Goal: Task Accomplishment & Management: Complete application form

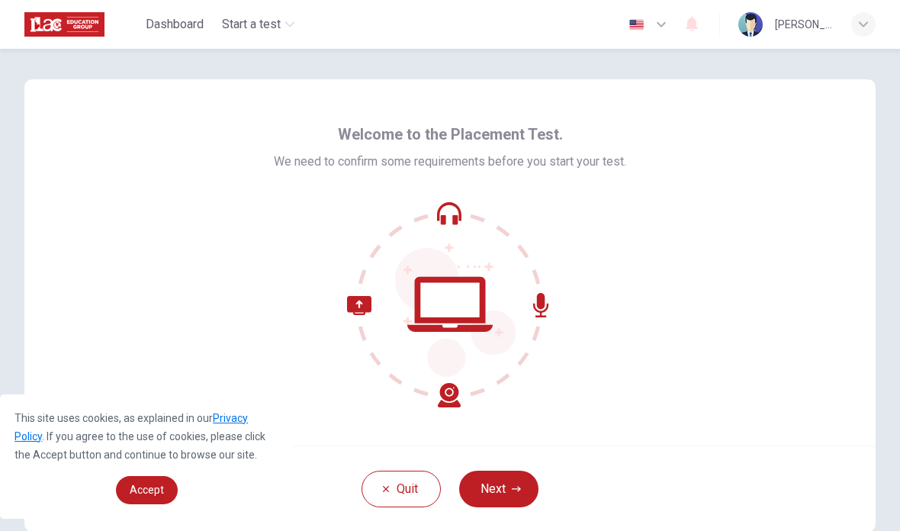
click at [517, 490] on icon "button" at bounding box center [516, 488] width 9 height 9
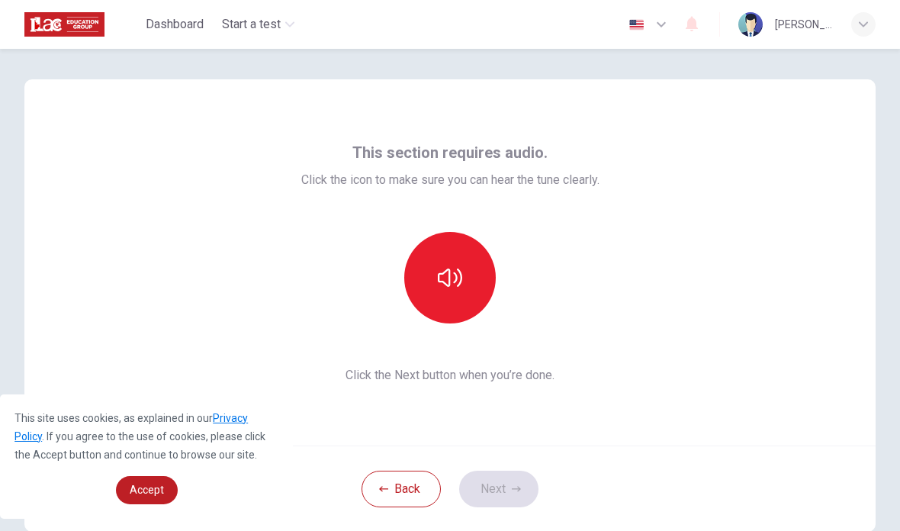
click at [454, 279] on icon "button" at bounding box center [450, 277] width 24 height 24
click at [512, 489] on icon "button" at bounding box center [516, 488] width 9 height 9
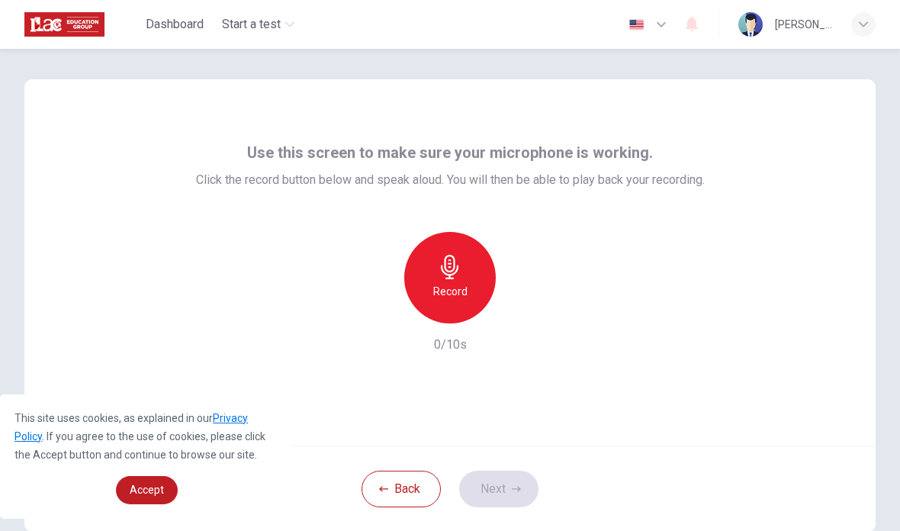
click at [459, 275] on icon "button" at bounding box center [450, 267] width 24 height 24
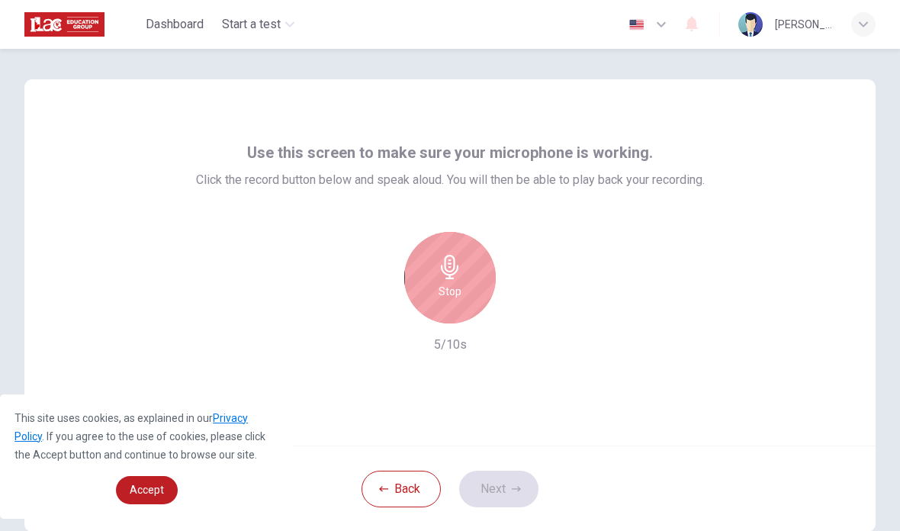
click at [454, 282] on h6 "Stop" at bounding box center [449, 291] width 23 height 18
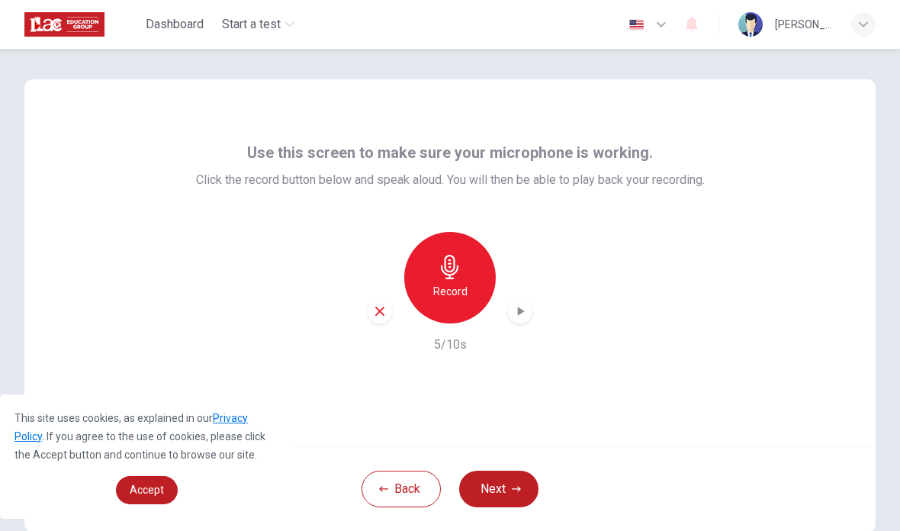
click at [519, 313] on icon "button" at bounding box center [521, 311] width 7 height 9
click at [506, 487] on button "Next" at bounding box center [498, 488] width 79 height 37
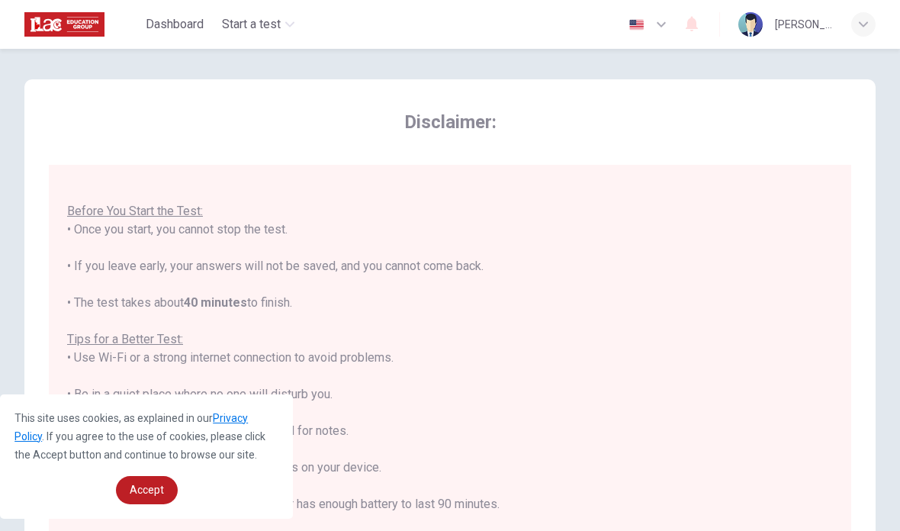
scroll to position [16, 0]
click at [153, 487] on span "Accept" at bounding box center [147, 489] width 34 height 12
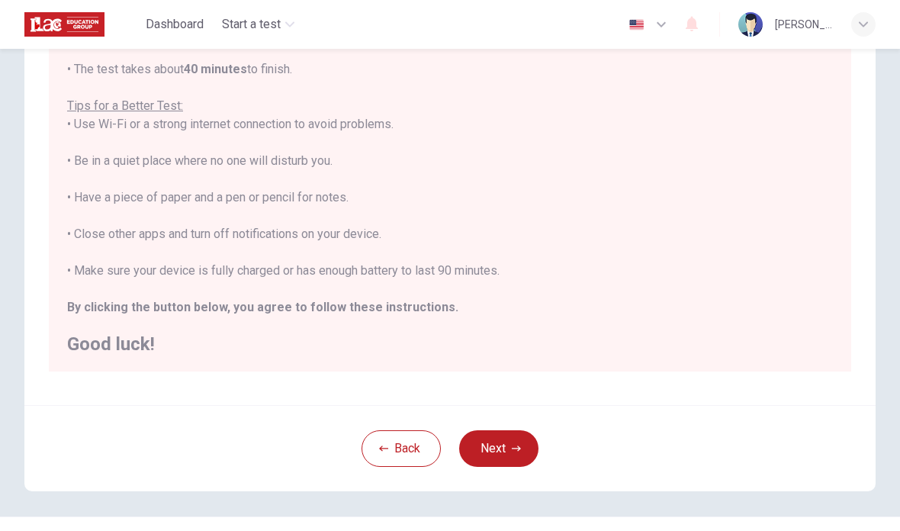
scroll to position [236, 0]
click at [502, 452] on button "Next" at bounding box center [498, 447] width 79 height 37
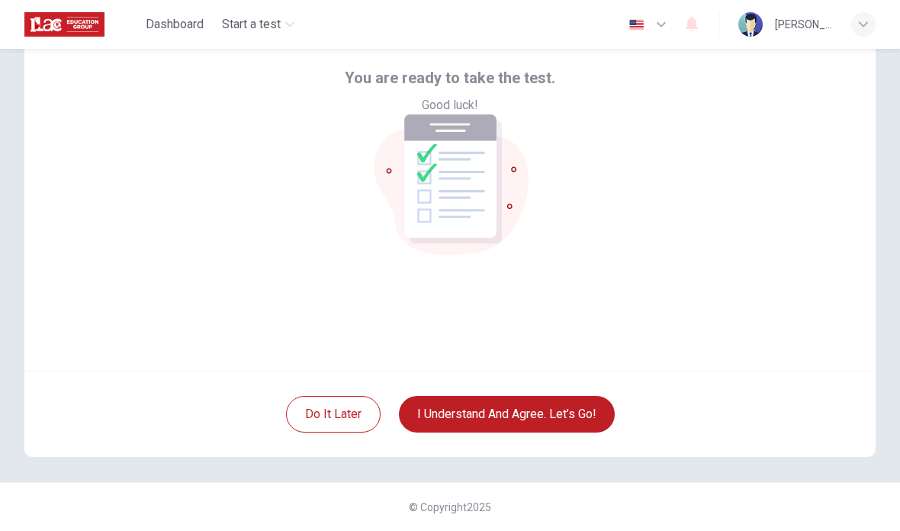
click at [567, 409] on button "I understand and agree. Let’s go!" at bounding box center [507, 414] width 216 height 37
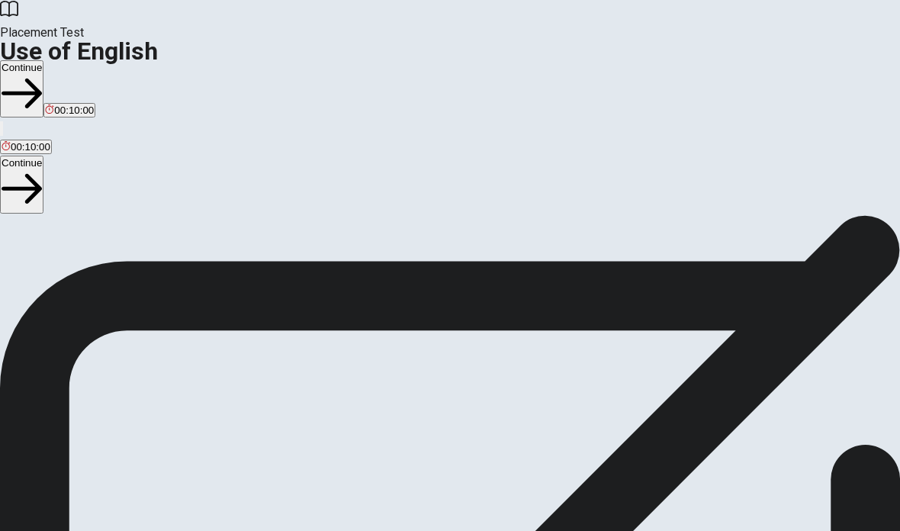
scroll to position [102, 0]
click at [43, 156] on button "Continue" at bounding box center [21, 184] width 43 height 57
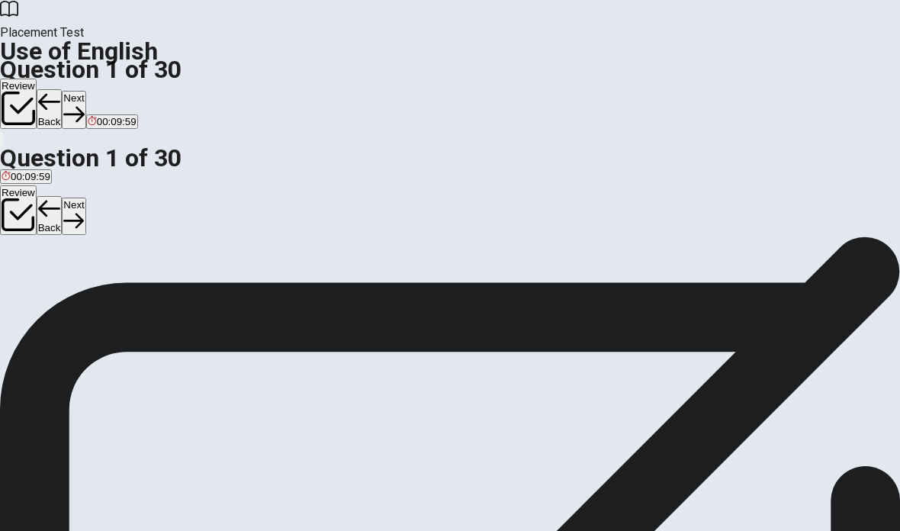
scroll to position [70, 0]
click at [18, 216] on div "A" at bounding box center [10, 209] width 16 height 11
click at [85, 197] on button "Next" at bounding box center [74, 215] width 24 height 37
click at [41, 227] on span "do" at bounding box center [35, 221] width 11 height 11
click at [85, 197] on button "Next" at bounding box center [74, 215] width 24 height 37
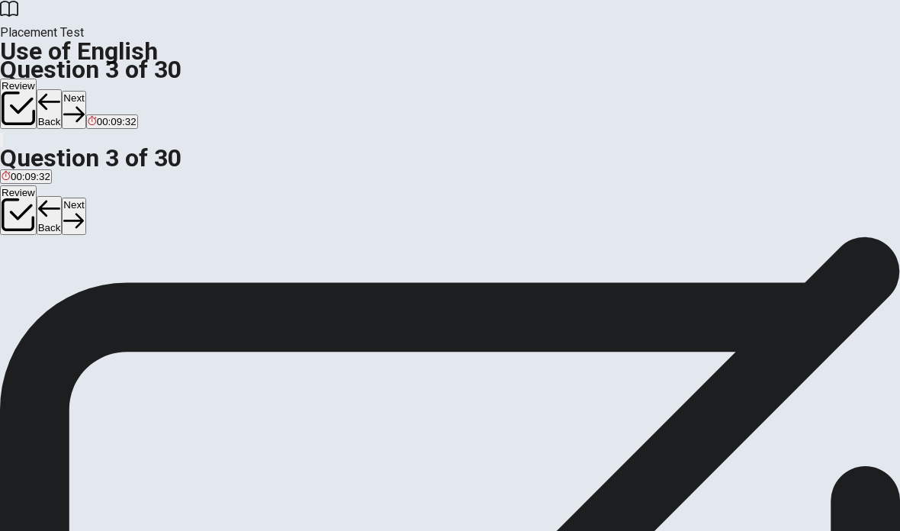
click at [52, 227] on span "Did" at bounding box center [44, 221] width 15 height 11
click at [85, 197] on button "Next" at bounding box center [74, 215] width 24 height 37
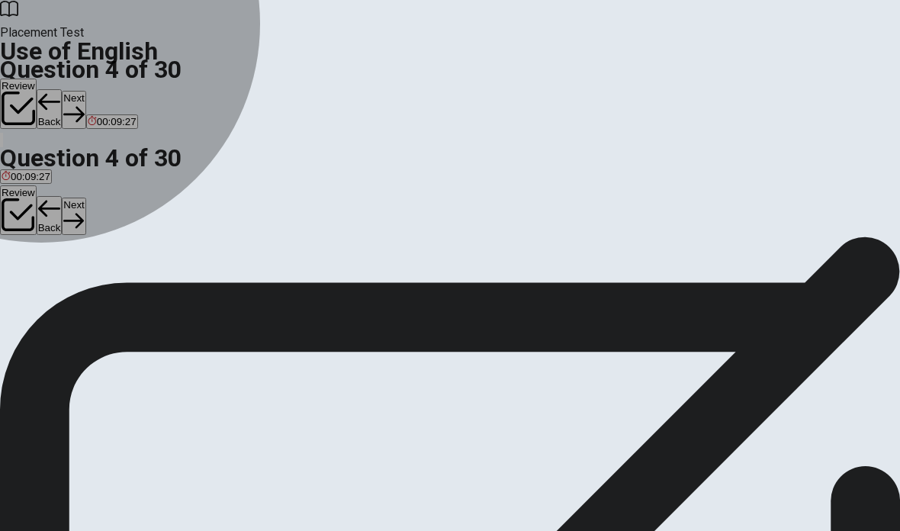
click at [47, 227] on span "are" at bounding box center [40, 221] width 14 height 11
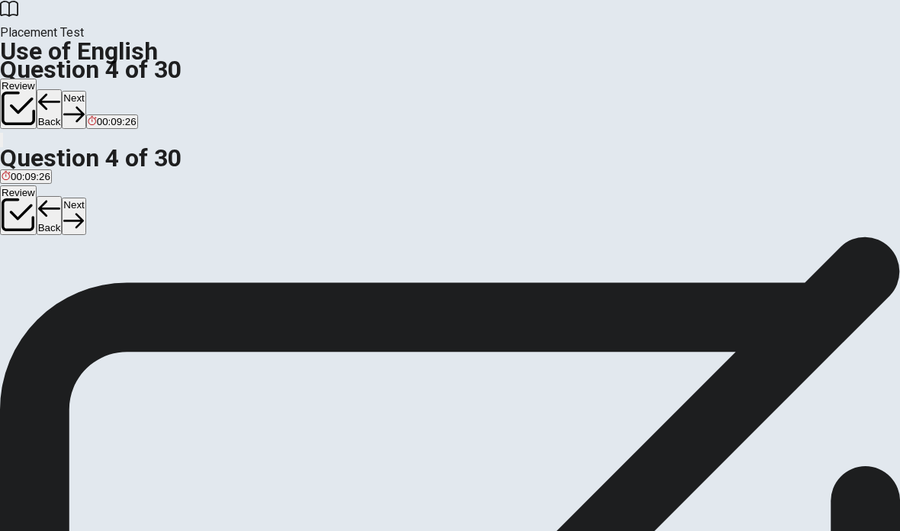
click at [85, 197] on button "Next" at bounding box center [74, 215] width 24 height 37
click at [69, 227] on span "pool" at bounding box center [59, 221] width 19 height 11
click at [85, 197] on button "Next" at bounding box center [74, 215] width 24 height 37
click at [148, 233] on span "Exciting" at bounding box center [130, 226] width 36 height 11
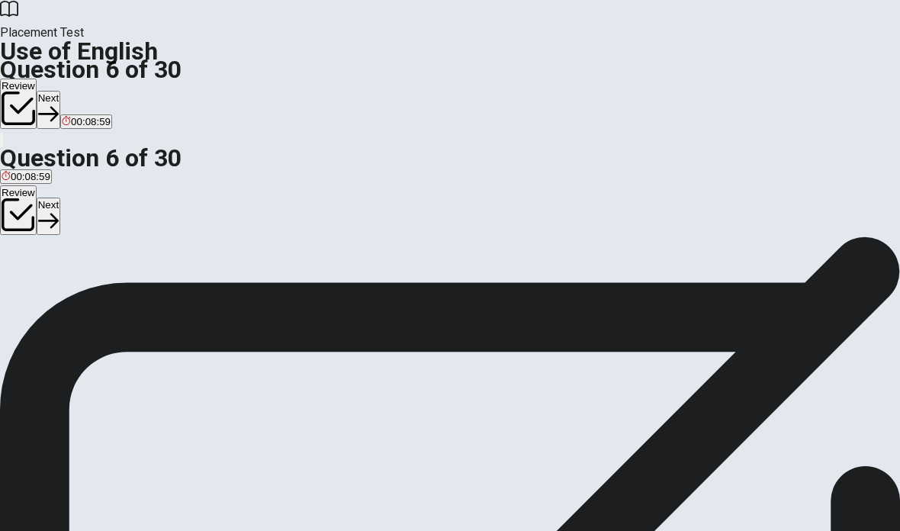
click at [59, 210] on icon "button" at bounding box center [48, 220] width 21 height 21
click at [77, 233] on span "table" at bounding box center [66, 226] width 22 height 11
click at [85, 197] on button "Next" at bounding box center [74, 215] width 24 height 37
click at [36, 233] on span "A brush" at bounding box center [19, 226] width 34 height 11
click at [85, 197] on button "Next" at bounding box center [74, 215] width 24 height 37
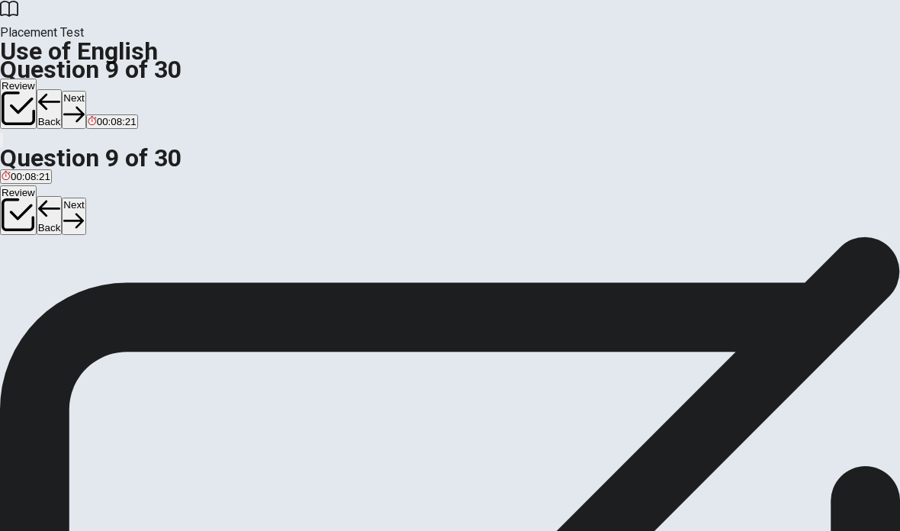
click at [97, 233] on span "to put things together" at bounding box center [49, 226] width 95 height 11
click at [84, 210] on icon "button" at bounding box center [73, 220] width 21 height 21
click at [132, 233] on span "will help" at bounding box center [114, 226] width 36 height 11
click at [85, 197] on button "Next" at bounding box center [74, 215] width 24 height 37
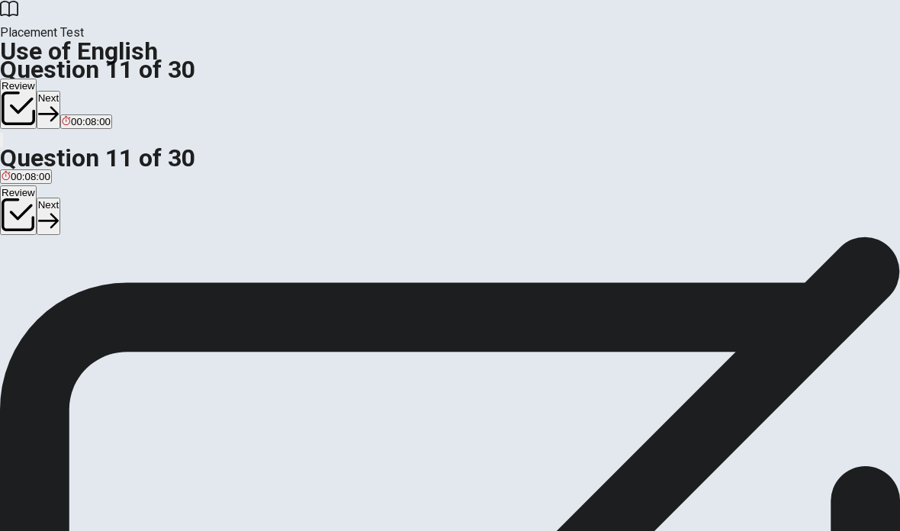
scroll to position [80, 0]
click at [24, 217] on span "rains" at bounding box center [13, 211] width 22 height 11
click at [59, 210] on icon "button" at bounding box center [48, 220] width 21 height 21
click at [80, 217] on span "stayed" at bounding box center [65, 211] width 30 height 11
click at [85, 197] on button "Next" at bounding box center [74, 215] width 24 height 37
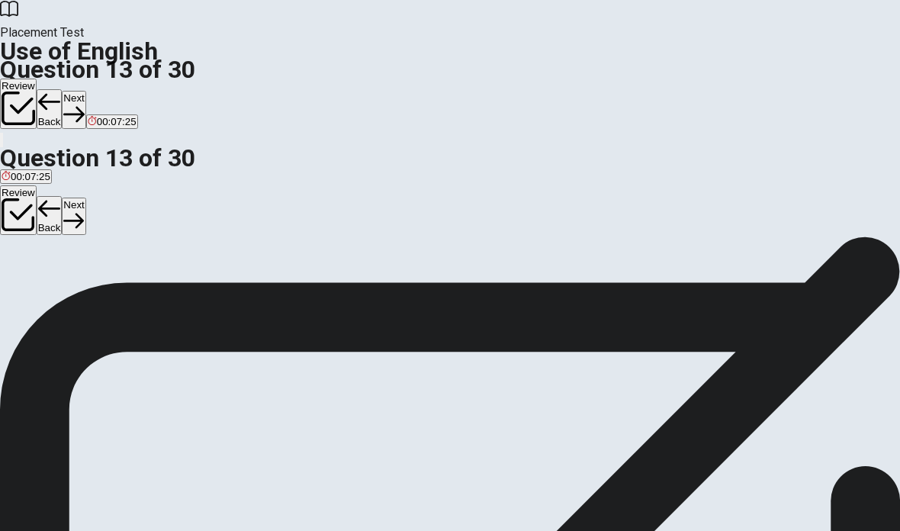
click at [39, 219] on button "C in" at bounding box center [33, 206] width 11 height 26
click at [85, 197] on button "Next" at bounding box center [74, 215] width 24 height 37
click at [131, 217] on span "were having" at bounding box center [103, 211] width 55 height 11
click at [85, 197] on button "Next" at bounding box center [74, 215] width 24 height 37
click at [238, 217] on span "easy to use" at bounding box center [212, 211] width 52 height 11
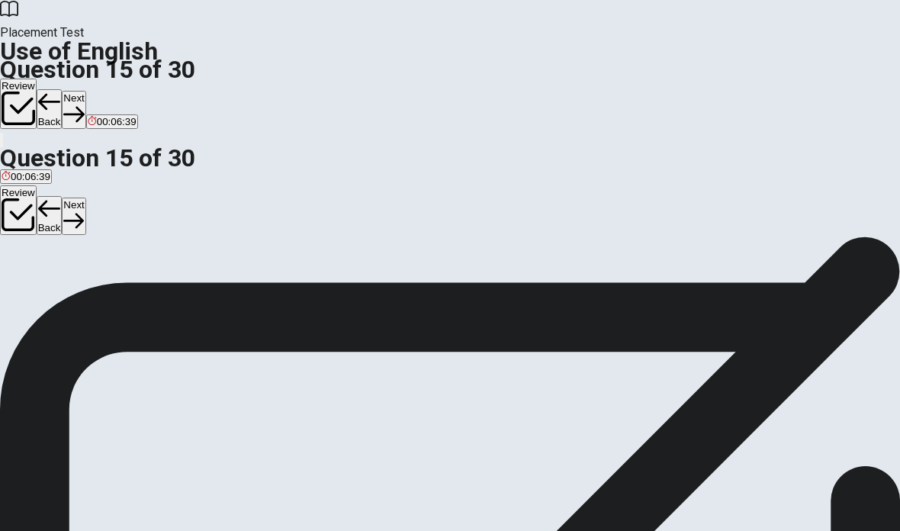
click at [85, 197] on button "Next" at bounding box center [74, 215] width 24 height 37
click at [40, 238] on span "beautiful" at bounding box center [21, 231] width 38 height 11
click at [59, 210] on icon "button" at bounding box center [48, 220] width 21 height 21
click at [116, 238] on span "feeling" at bounding box center [101, 231] width 30 height 11
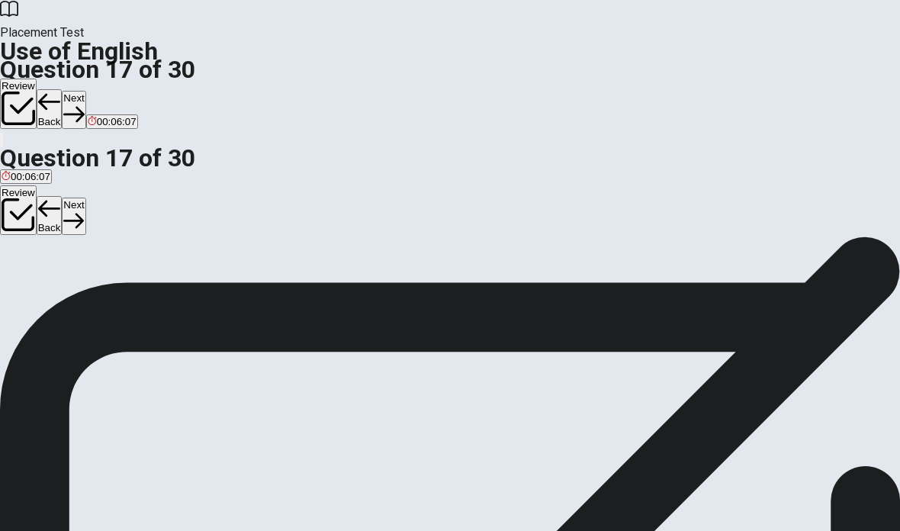
click at [85, 197] on button "Next" at bounding box center [74, 215] width 24 height 37
click at [97, 238] on span "open" at bounding box center [85, 231] width 23 height 11
click at [85, 197] on button "Next" at bounding box center [74, 215] width 24 height 37
click at [111, 238] on span "honest" at bounding box center [95, 231] width 31 height 11
click at [85, 197] on button "Next" at bounding box center [74, 215] width 24 height 37
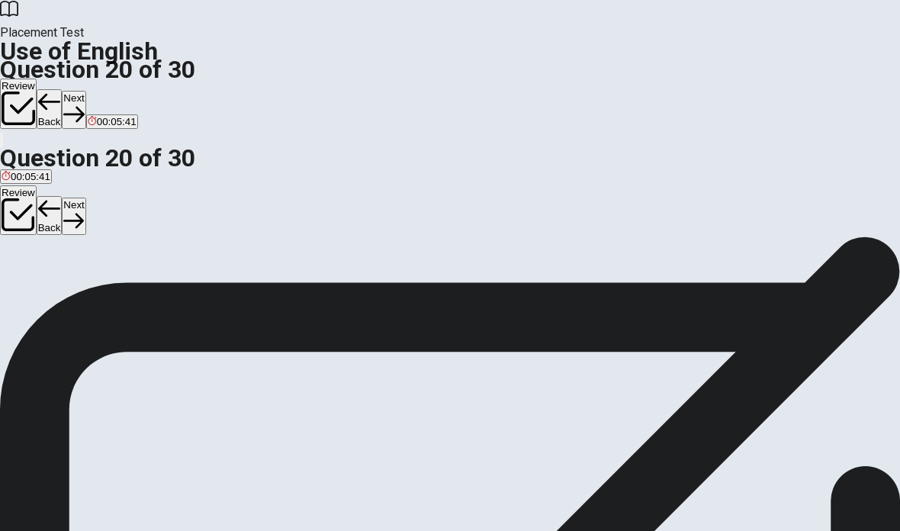
click at [31, 239] on button "A sends" at bounding box center [15, 227] width 31 height 26
click at [85, 197] on button "Next" at bounding box center [74, 215] width 24 height 37
click at [146, 242] on span "when does" at bounding box center [122, 236] width 49 height 11
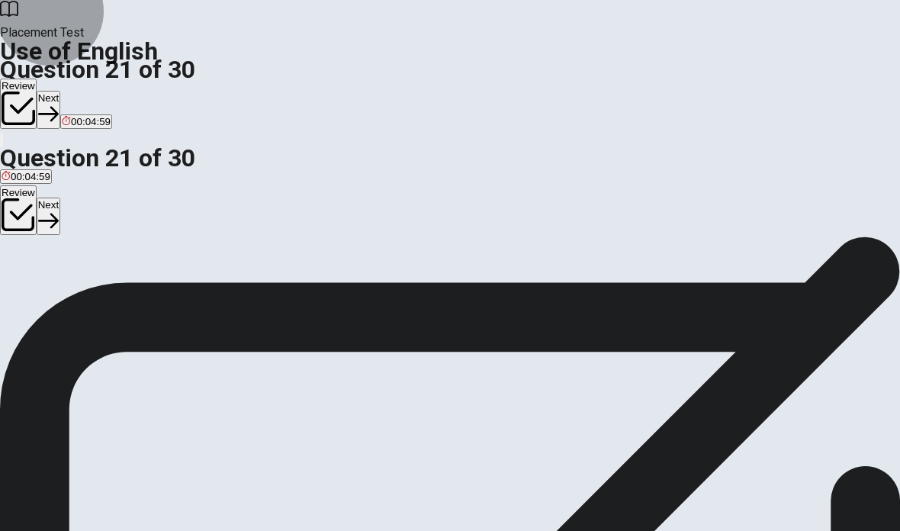
click at [59, 210] on icon "button" at bounding box center [48, 220] width 21 height 21
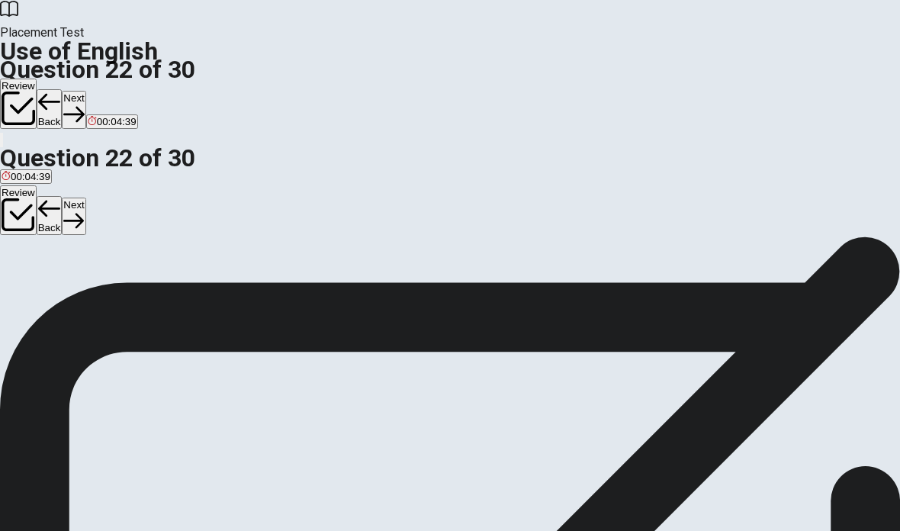
click at [138, 242] on span "planned" at bounding box center [120, 236] width 36 height 11
click at [85, 197] on button "Next" at bounding box center [74, 215] width 24 height 37
click at [43, 242] on span "left" at bounding box center [36, 236] width 14 height 11
click at [84, 210] on icon "button" at bounding box center [73, 220] width 21 height 21
click at [60, 242] on span "are" at bounding box center [53, 236] width 14 height 11
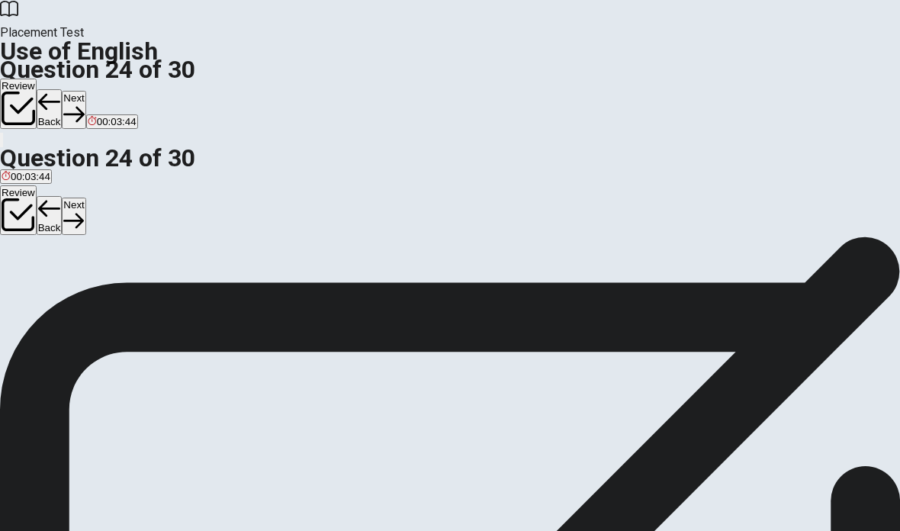
click at [85, 197] on button "Next" at bounding box center [74, 215] width 24 height 37
click at [197, 242] on span "enter or use something" at bounding box center [145, 236] width 104 height 11
click at [84, 210] on icon "button" at bounding box center [73, 220] width 21 height 21
click at [75, 255] on span "significant" at bounding box center [52, 248] width 45 height 11
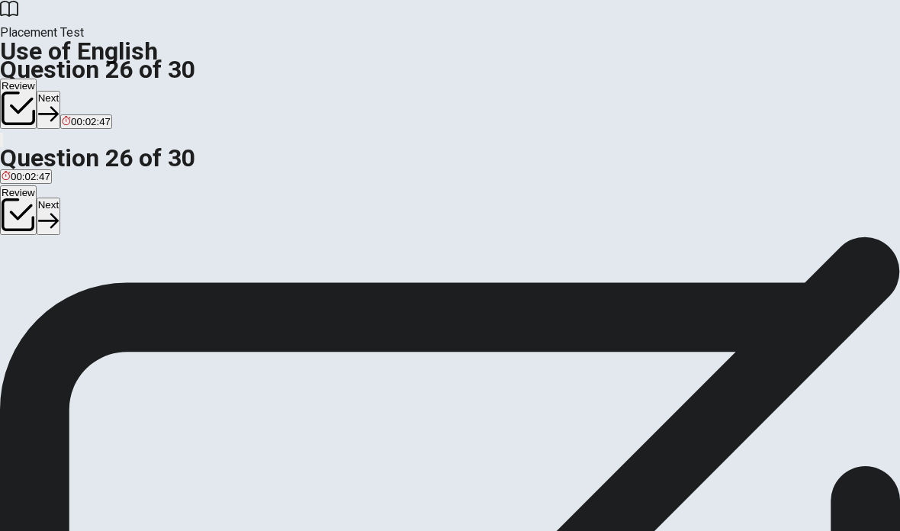
click at [60, 197] on button "Next" at bounding box center [49, 215] width 24 height 37
click at [144, 255] on span "keep it" at bounding box center [129, 248] width 30 height 11
click at [85, 197] on button "Next" at bounding box center [74, 215] width 24 height 37
click at [48, 255] on span "adjustable" at bounding box center [25, 248] width 47 height 11
click at [84, 210] on icon "button" at bounding box center [73, 220] width 21 height 21
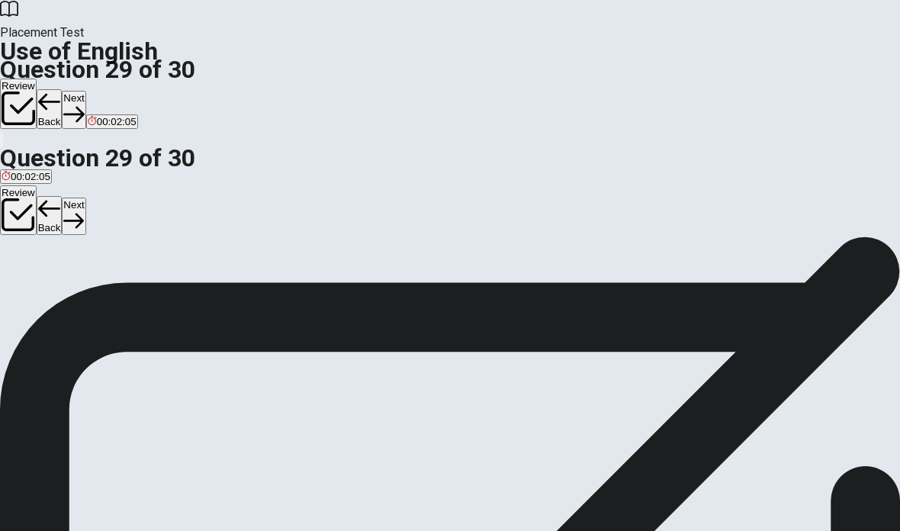
click at [33, 255] on span "reduce" at bounding box center [17, 248] width 31 height 11
click at [84, 210] on icon "button" at bounding box center [73, 220] width 21 height 21
click at [61, 255] on span "since" at bounding box center [49, 248] width 24 height 11
click at [85, 197] on button "Next" at bounding box center [74, 215] width 24 height 37
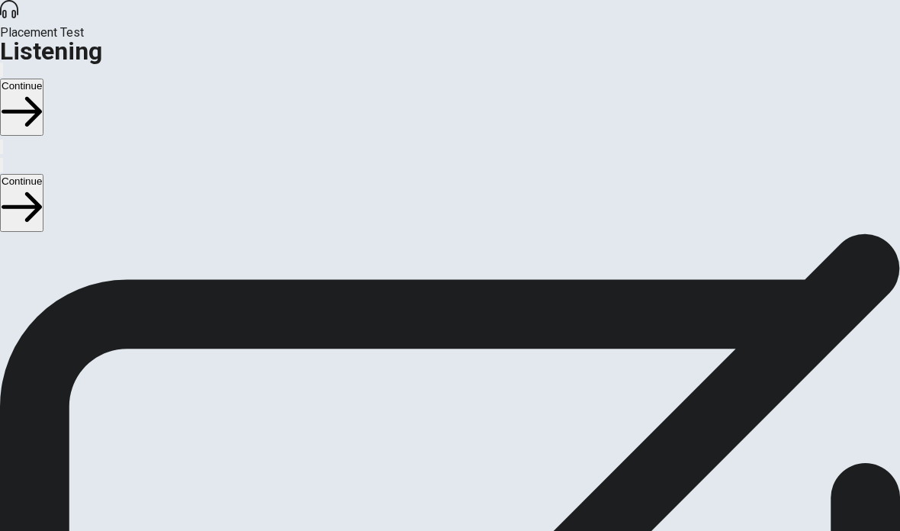
scroll to position [73, 0]
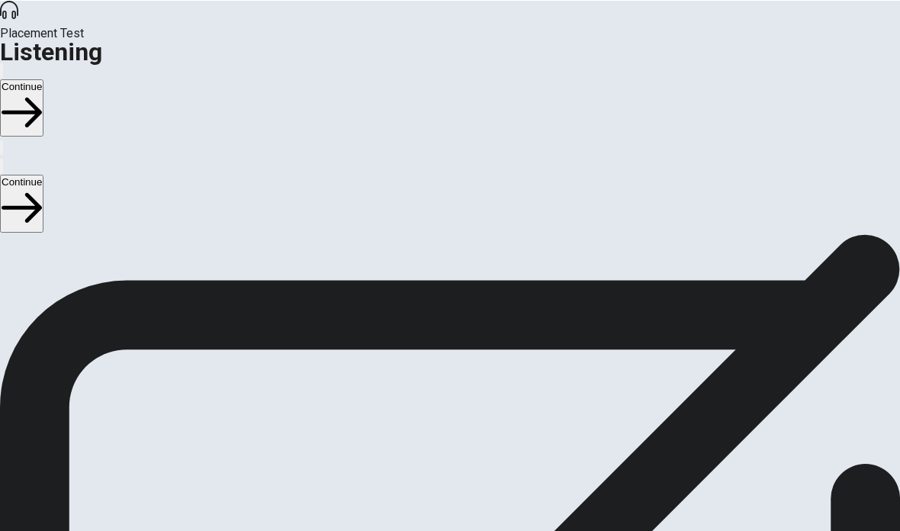
click at [43, 174] on button "Continue" at bounding box center [21, 202] width 43 height 57
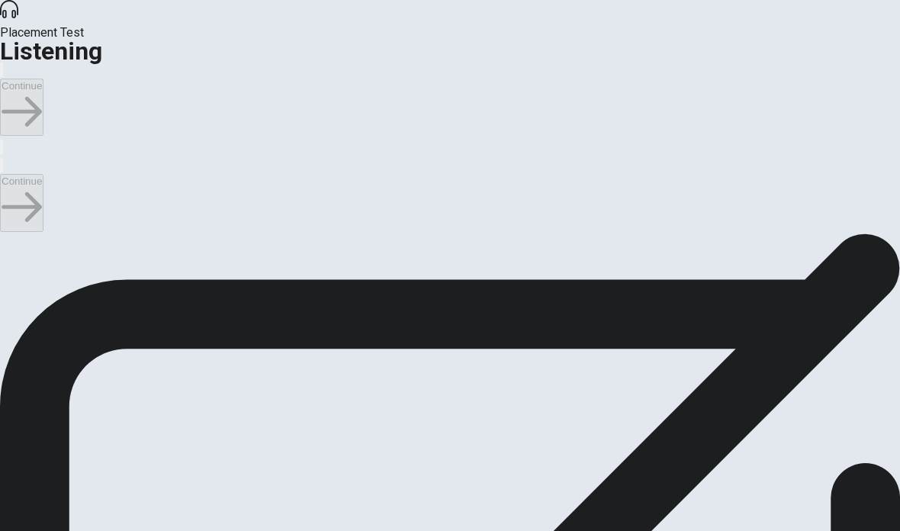
scroll to position [44, 0]
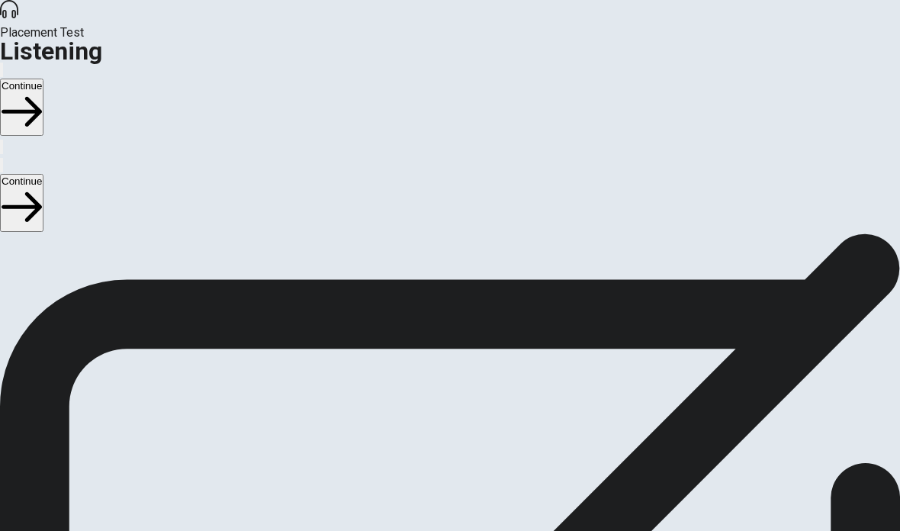
scroll to position [332, 0]
click at [43, 174] on button "Continue" at bounding box center [21, 202] width 43 height 57
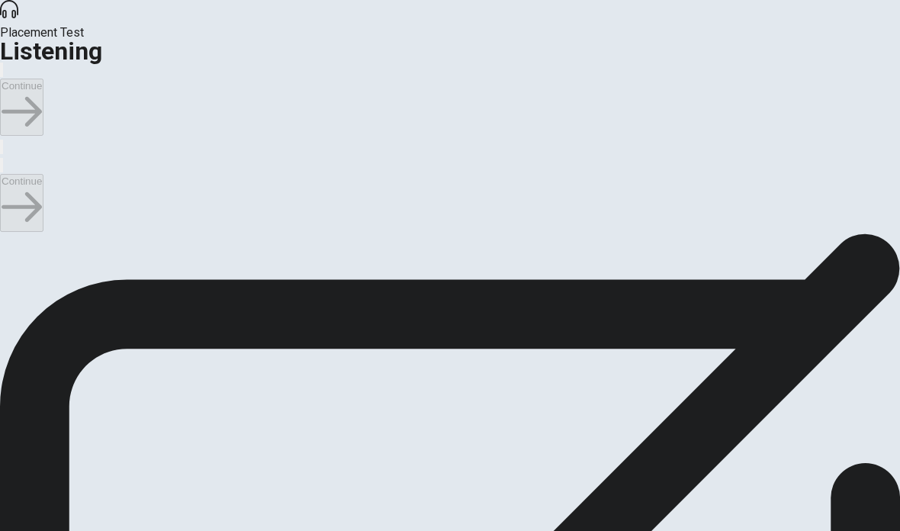
scroll to position [1055, 0]
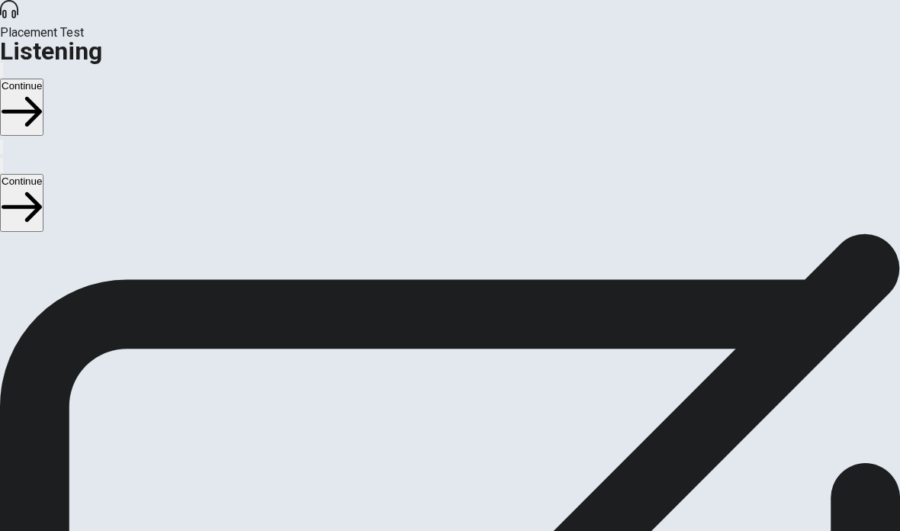
click at [43, 174] on button "Continue" at bounding box center [21, 202] width 43 height 57
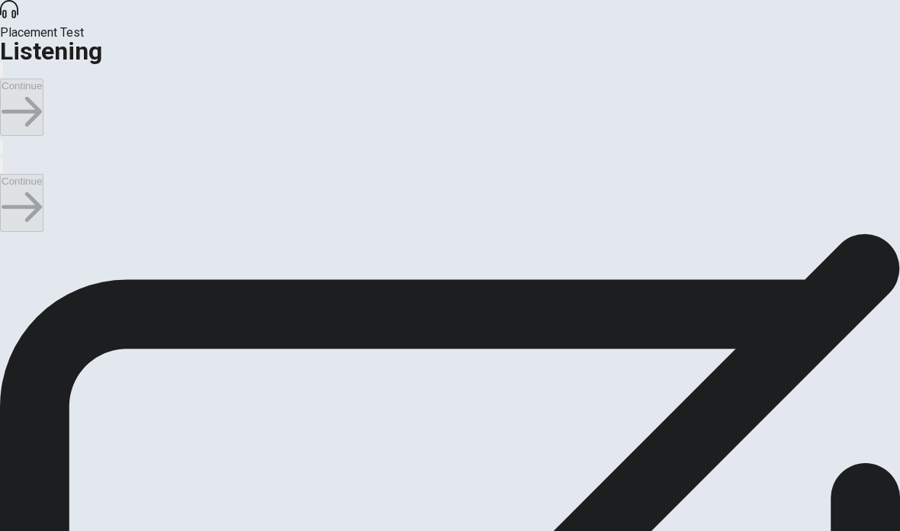
scroll to position [88, 0]
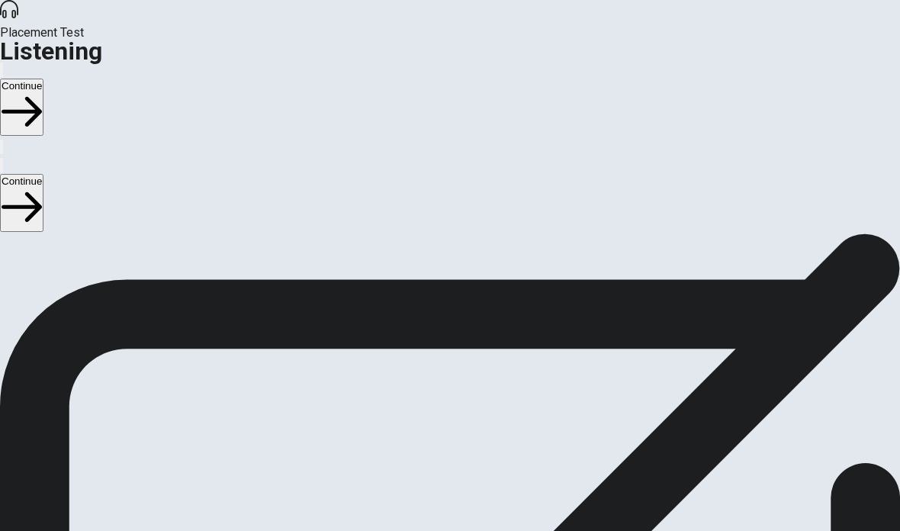
click at [43, 174] on button "Continue" at bounding box center [21, 202] width 43 height 57
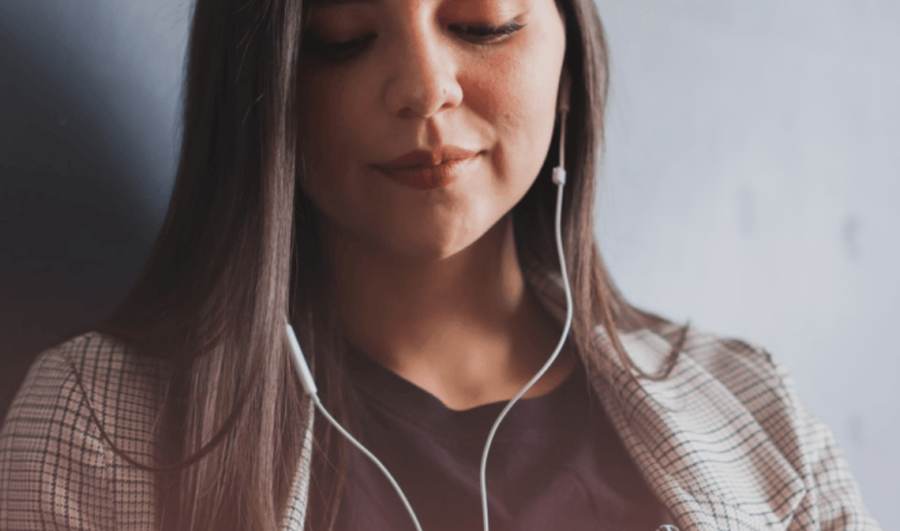
scroll to position [384, 0]
click at [43, 174] on button "Continue" at bounding box center [21, 202] width 43 height 57
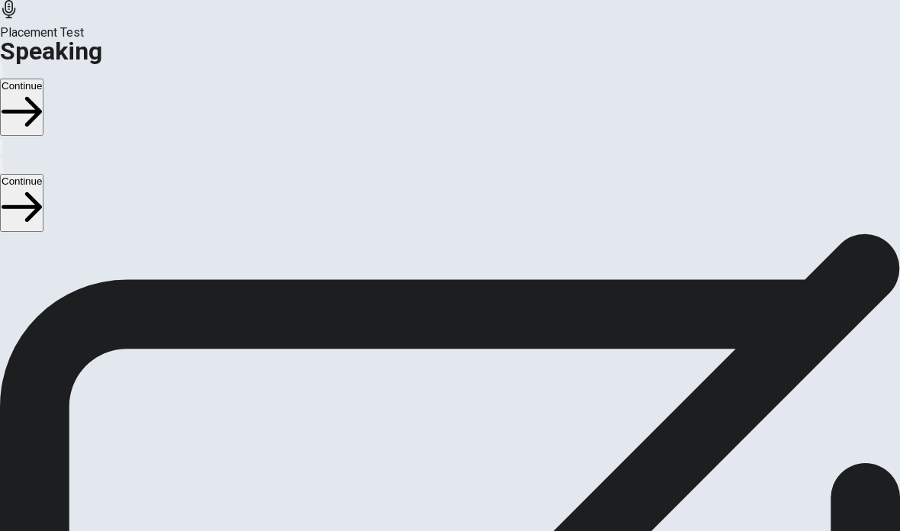
click at [432, 179] on icon "Play Audio" at bounding box center [432, 179] width 0 height 0
click at [43, 174] on button "Continue" at bounding box center [21, 202] width 43 height 57
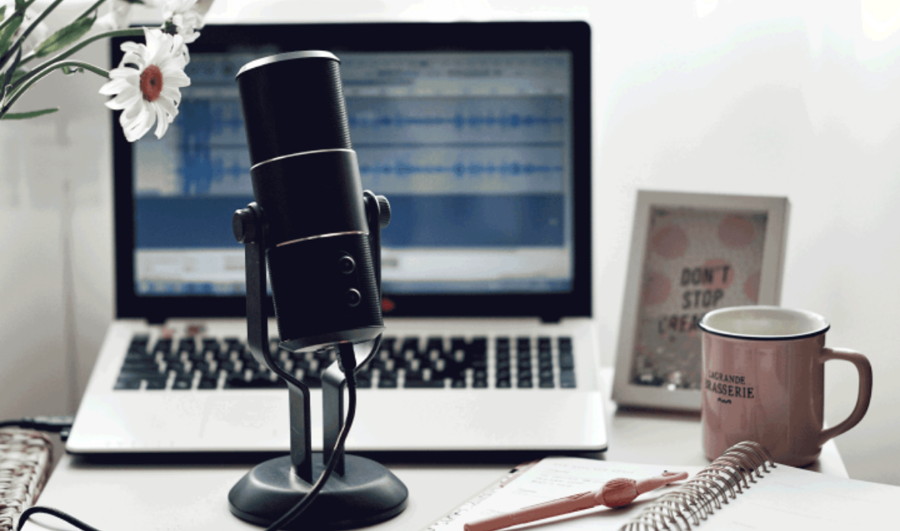
scroll to position [73, 0]
click at [43, 174] on button "Continue" at bounding box center [21, 202] width 43 height 57
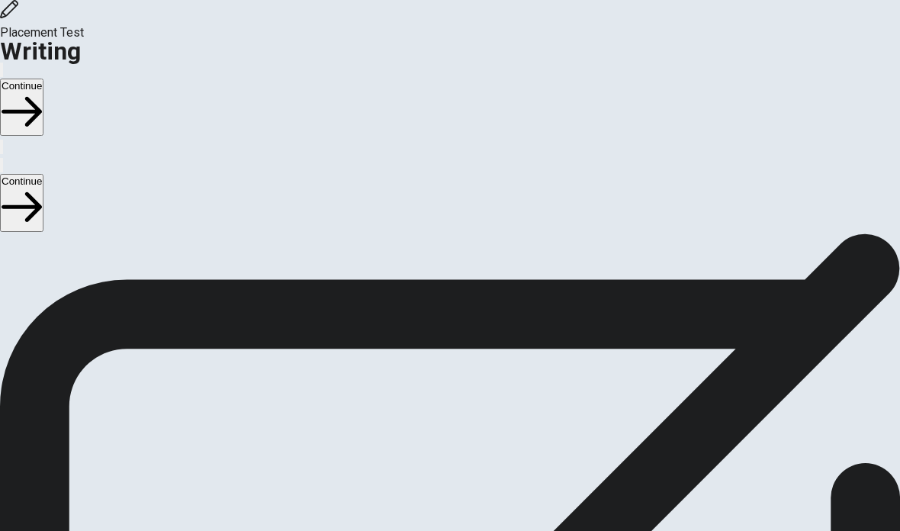
scroll to position [45, 0]
click at [43, 174] on button "Continue" at bounding box center [21, 202] width 43 height 57
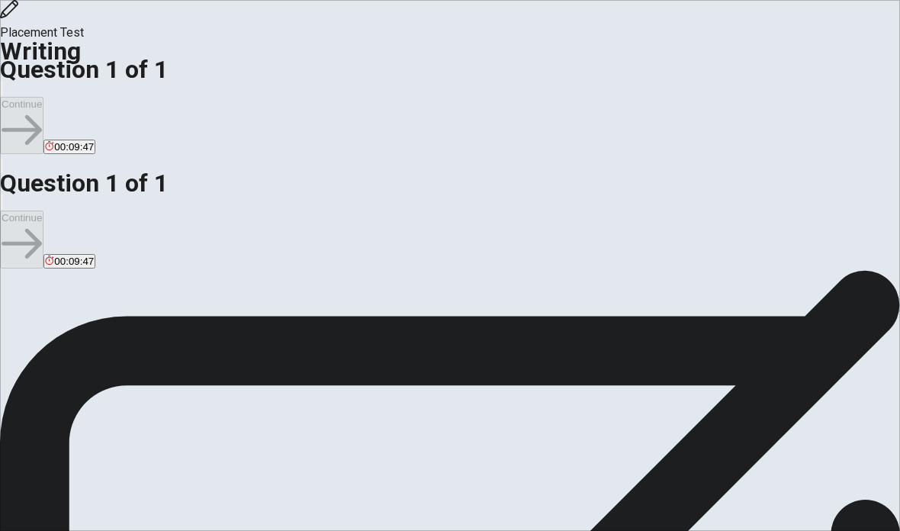
scroll to position [48, 0]
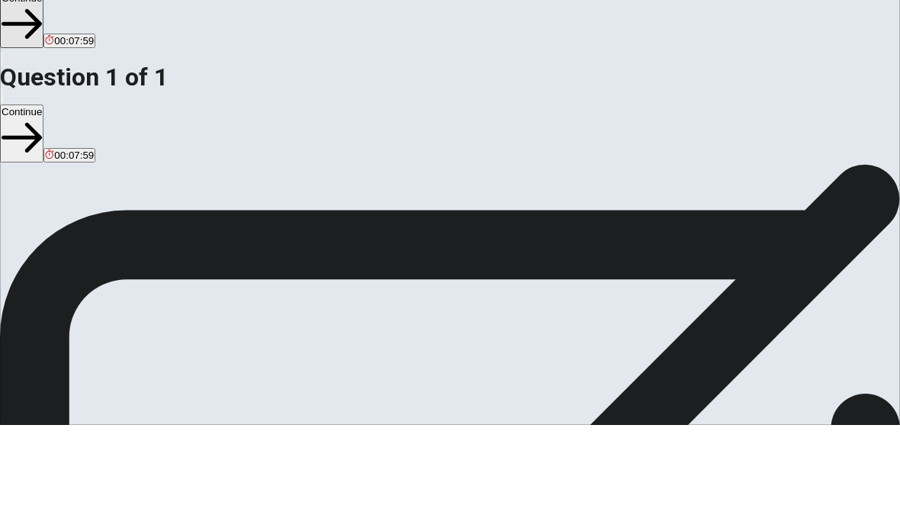
scroll to position [41, 0]
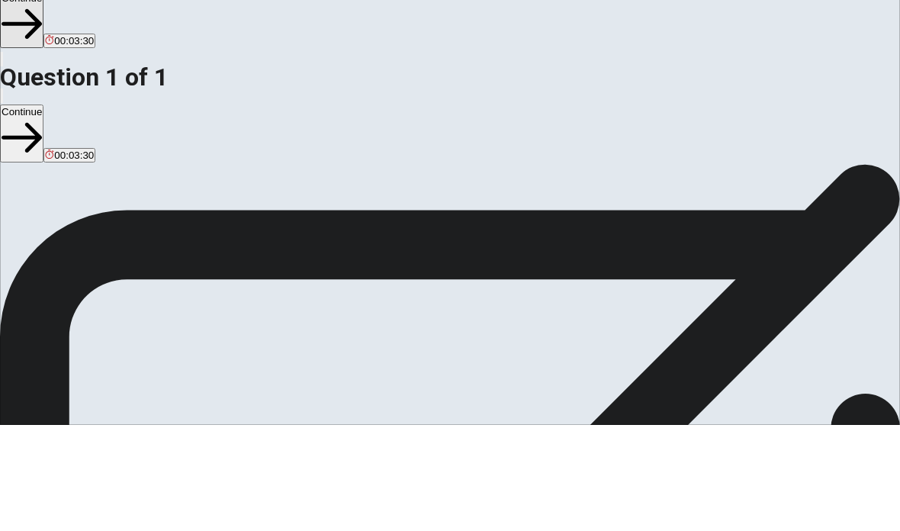
scroll to position [118, 0]
type textarea "Music is a good way to improve your spirit When you are very sad and can not ju…"
